Goal: Task Accomplishment & Management: Manage account settings

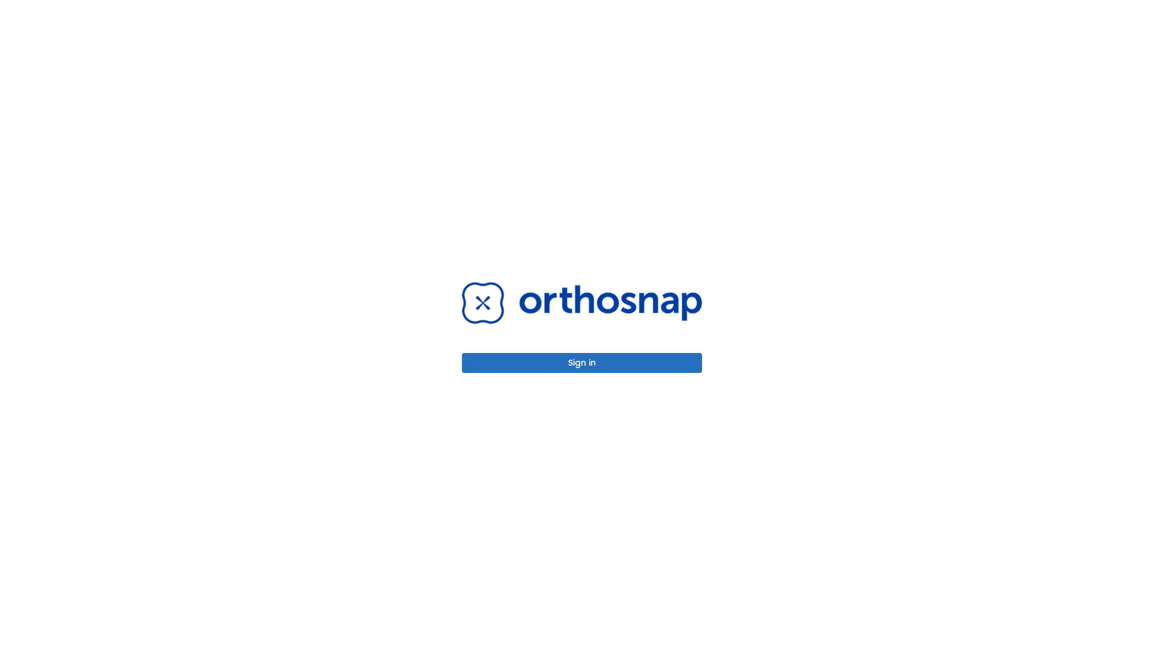
click at [582, 363] on button "Sign in" at bounding box center [582, 363] width 240 height 20
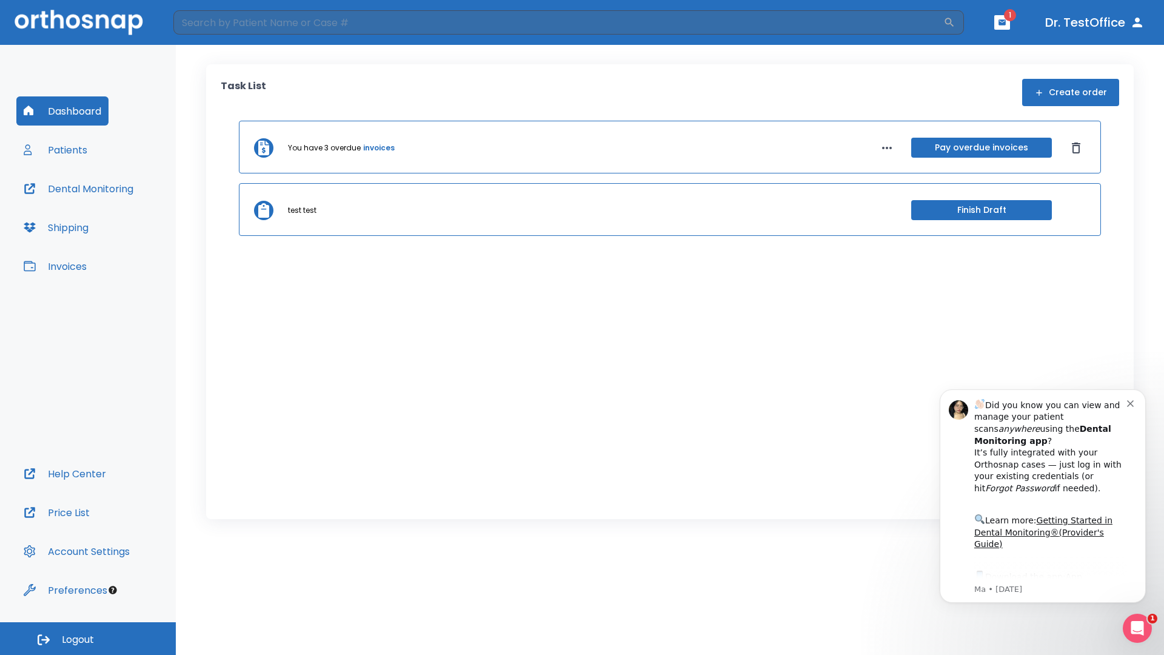
click at [88, 638] on span "Logout" at bounding box center [78, 639] width 32 height 13
